Goal: Check status: Check status

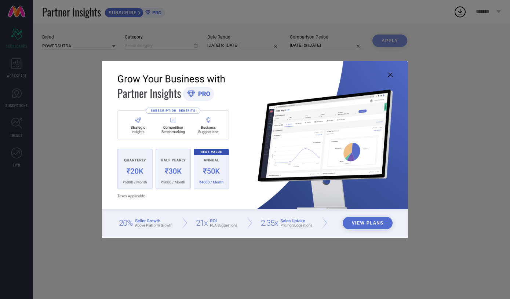
type input "All"
click at [391, 76] on icon at bounding box center [390, 75] width 4 height 4
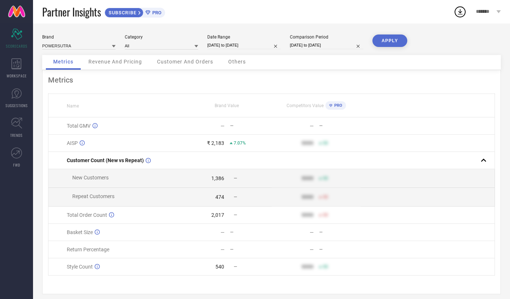
click at [232, 48] on input "31-08-2025 to 30-09-2025" at bounding box center [243, 45] width 73 height 8
select select "7"
select select "2025"
select select "8"
select select "2025"
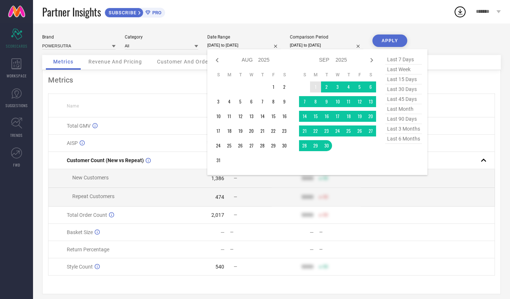
click at [316, 89] on td "1" at bounding box center [315, 86] width 11 height 11
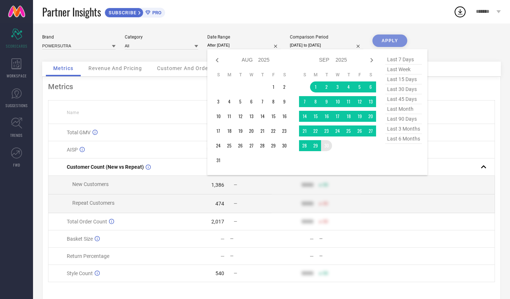
type input "[DATE] to [DATE]"
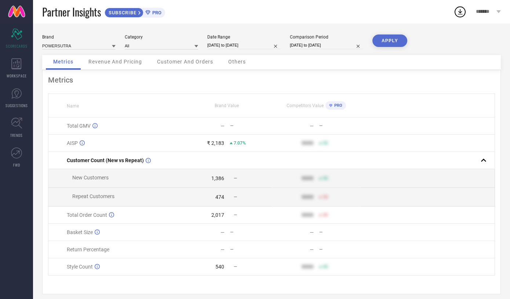
click at [381, 41] on button "APPLY" at bounding box center [389, 40] width 35 height 12
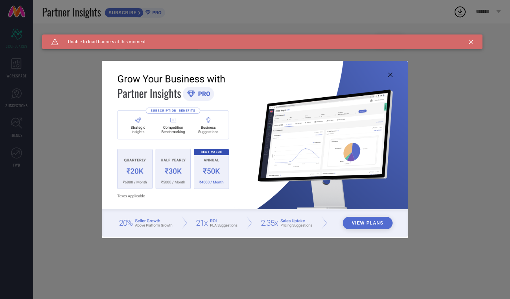
type input "All"
click at [390, 75] on icon at bounding box center [390, 75] width 4 height 4
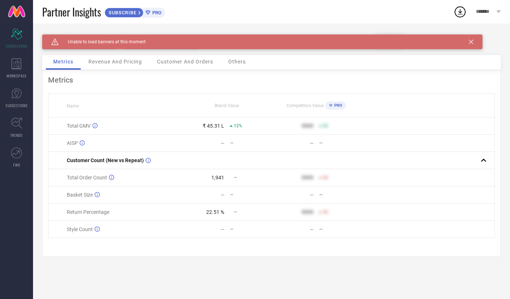
click at [472, 42] on icon at bounding box center [471, 42] width 4 height 4
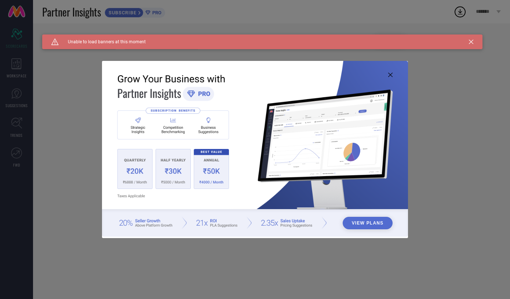
type input "All"
click at [393, 74] on img at bounding box center [255, 149] width 306 height 176
click at [392, 76] on icon at bounding box center [390, 75] width 4 height 4
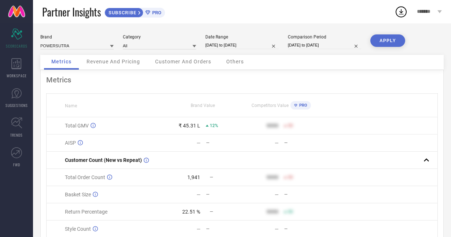
click at [419, 13] on span "*******" at bounding box center [426, 12] width 19 height 6
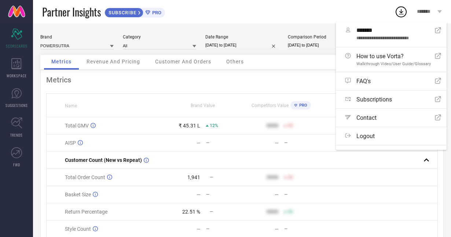
click at [320, 18] on div "Partner Insights SUBSCRIBE PRO" at bounding box center [218, 11] width 353 height 23
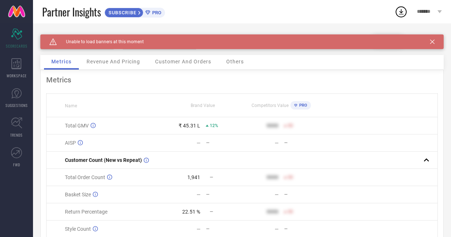
click at [434, 43] on icon at bounding box center [432, 42] width 4 height 4
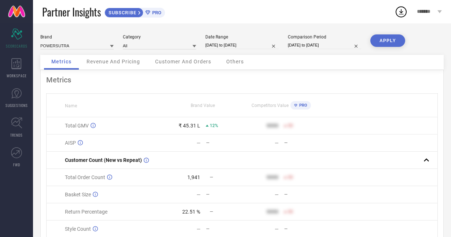
click at [235, 47] on input "[DATE] to [DATE]" at bounding box center [241, 45] width 73 height 8
select select "8"
select select "2025"
select select "9"
select select "2025"
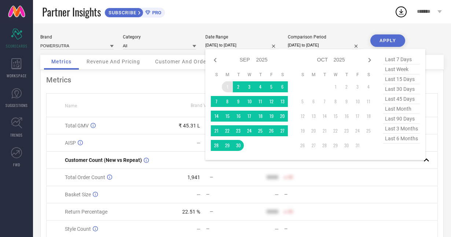
click at [227, 88] on td "1" at bounding box center [227, 86] width 11 height 11
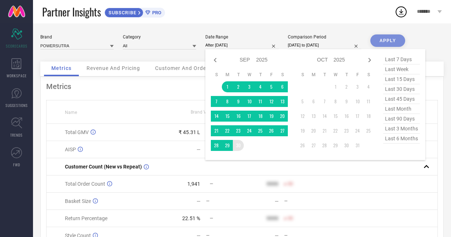
type input "[DATE] to [DATE]"
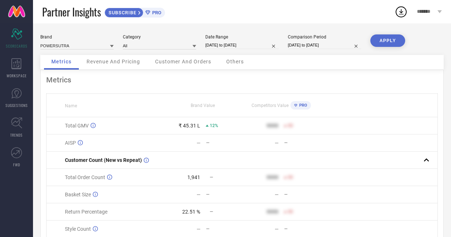
click at [386, 42] on button "APPLY" at bounding box center [388, 40] width 35 height 12
click at [427, 11] on span "*******" at bounding box center [426, 12] width 19 height 6
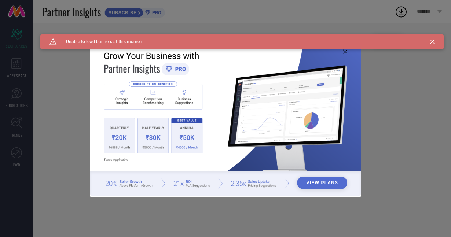
click at [344, 52] on icon at bounding box center [345, 52] width 4 height 4
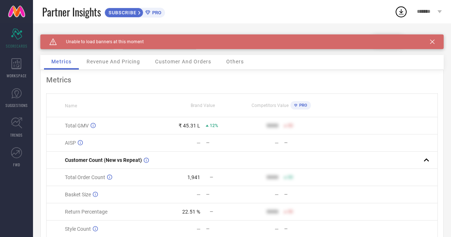
click at [432, 43] on icon at bounding box center [432, 42] width 4 height 4
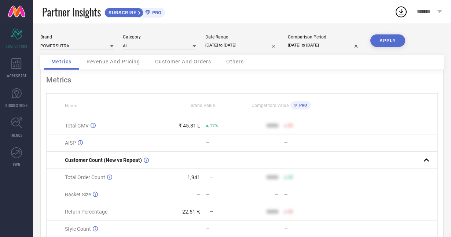
click at [233, 47] on input "[DATE] to [DATE]" at bounding box center [241, 45] width 73 height 8
select select "8"
select select "2025"
select select "9"
select select "2025"
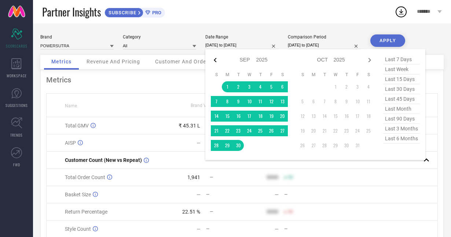
click at [214, 60] on icon at bounding box center [215, 60] width 9 height 9
select select "7"
select select "2025"
select select "8"
select select "2025"
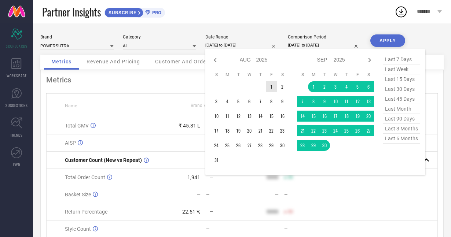
click at [272, 91] on td "1" at bounding box center [271, 86] width 11 height 11
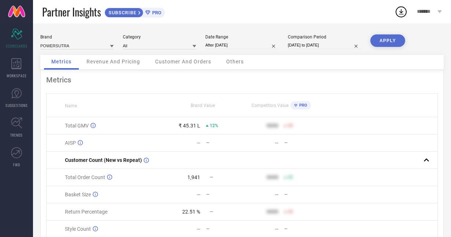
type input "[DATE] to [DATE]"
click at [382, 42] on button "APPLY" at bounding box center [388, 40] width 35 height 12
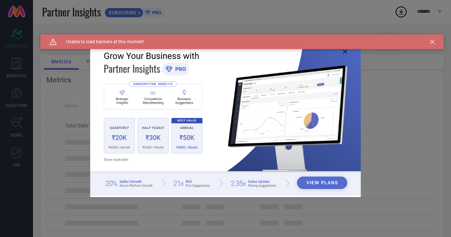
click at [345, 52] on icon at bounding box center [345, 52] width 4 height 4
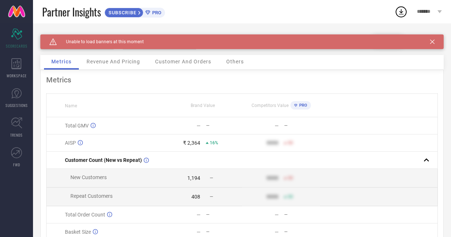
click at [433, 41] on icon at bounding box center [432, 42] width 4 height 4
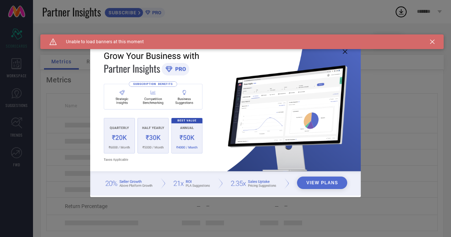
click at [345, 51] on icon at bounding box center [345, 52] width 4 height 4
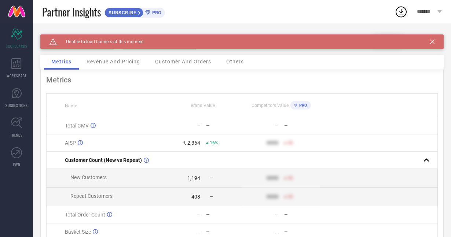
click at [432, 40] on icon at bounding box center [432, 42] width 4 height 4
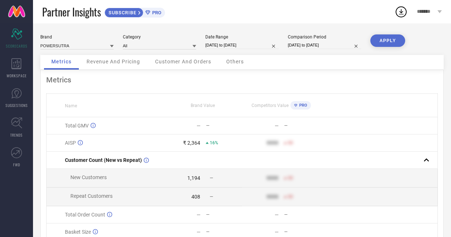
click at [235, 47] on input "01-08-2025 to 31-08-2025" at bounding box center [241, 45] width 73 height 8
select select "7"
select select "2025"
select select "8"
select select "2025"
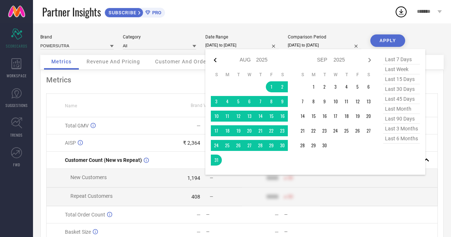
click at [216, 60] on icon at bounding box center [215, 60] width 3 height 4
select select "6"
select select "2025"
select select "7"
select select "2025"
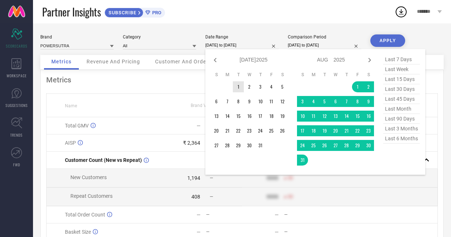
click at [240, 88] on td "1" at bounding box center [238, 86] width 11 height 11
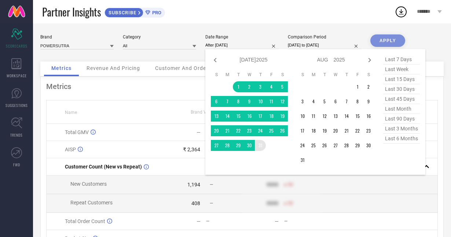
type input "[DATE] to [DATE]"
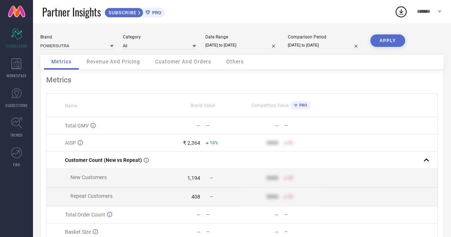
click at [382, 41] on button "APPLY" at bounding box center [388, 40] width 35 height 12
click at [424, 12] on span "*******" at bounding box center [426, 12] width 19 height 6
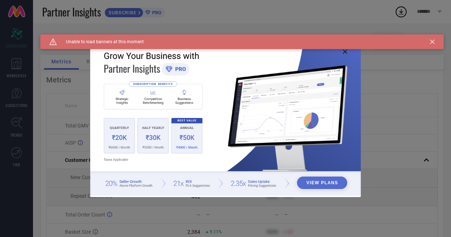
click at [346, 52] on icon at bounding box center [345, 52] width 4 height 4
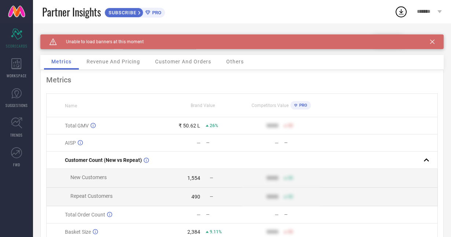
click at [434, 43] on icon at bounding box center [432, 42] width 4 height 4
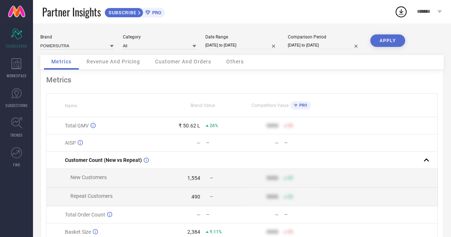
click at [235, 48] on input "[DATE] to [DATE]" at bounding box center [241, 45] width 73 height 8
select select "6"
select select "2025"
select select "7"
select select "2025"
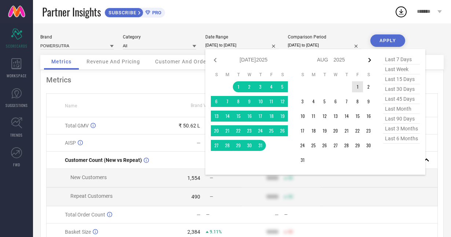
click at [369, 62] on icon at bounding box center [369, 60] width 9 height 9
select select "7"
select select "2025"
select select "8"
select select "2025"
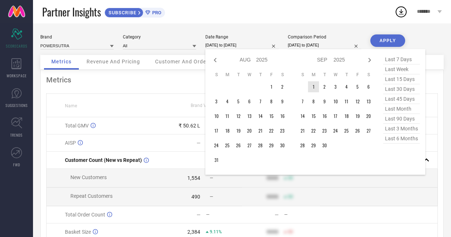
click at [313, 88] on td "1" at bounding box center [313, 86] width 11 height 11
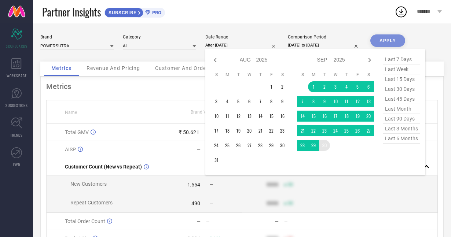
type input "[DATE] to [DATE]"
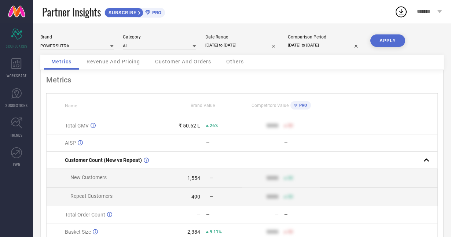
click at [383, 39] on button "APPLY" at bounding box center [388, 40] width 35 height 12
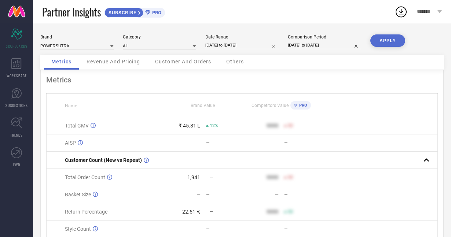
click at [424, 12] on span "*******" at bounding box center [426, 12] width 19 height 6
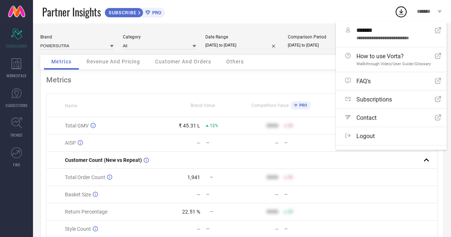
click at [316, 18] on div "Partner Insights SUBSCRIBE PRO" at bounding box center [218, 11] width 353 height 23
